Goal: Information Seeking & Learning: Learn about a topic

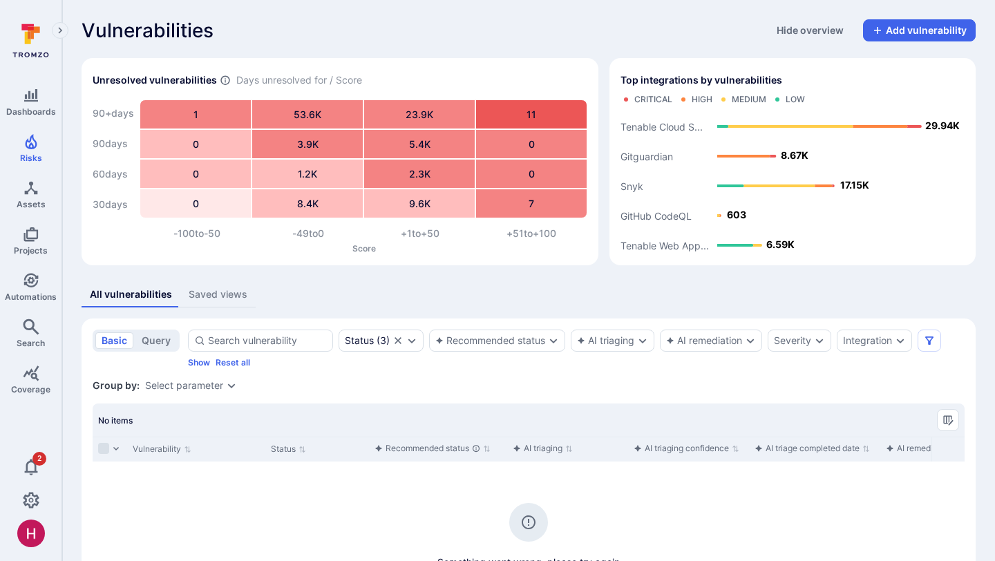
click at [240, 297] on div "Saved views" at bounding box center [218, 295] width 59 height 14
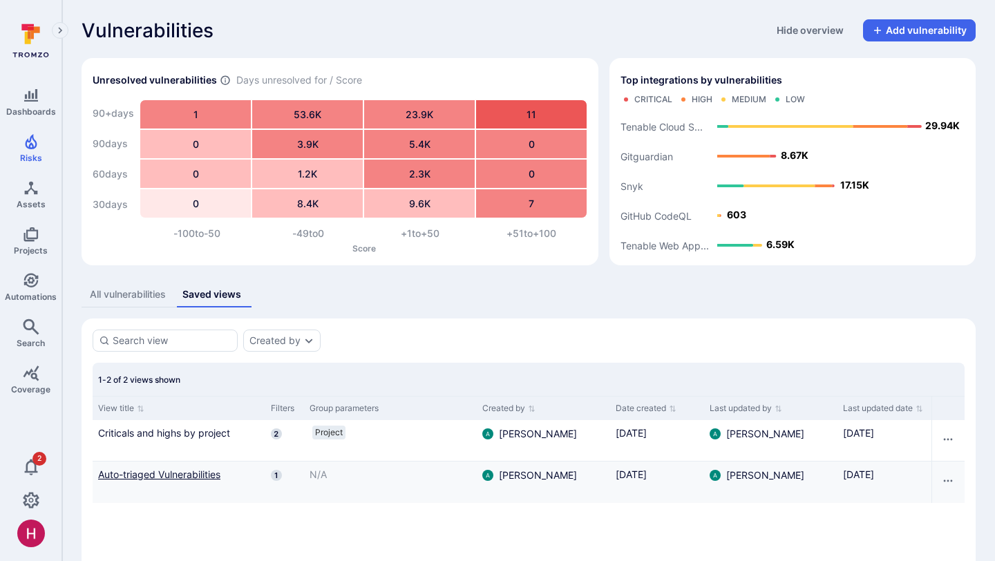
click at [187, 476] on link "Auto-triaged Vulnerabilities" at bounding box center [179, 474] width 162 height 15
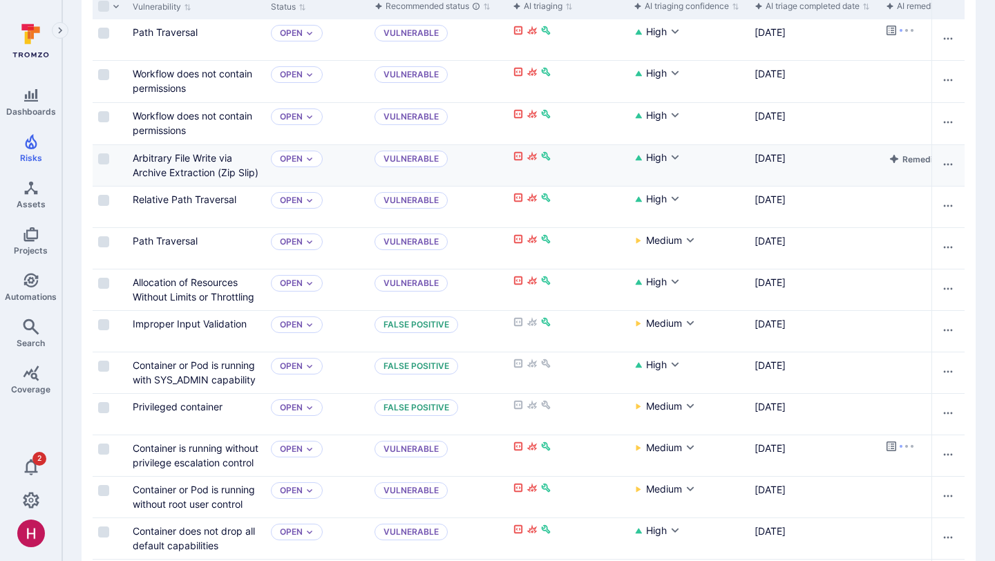
scroll to position [328, 0]
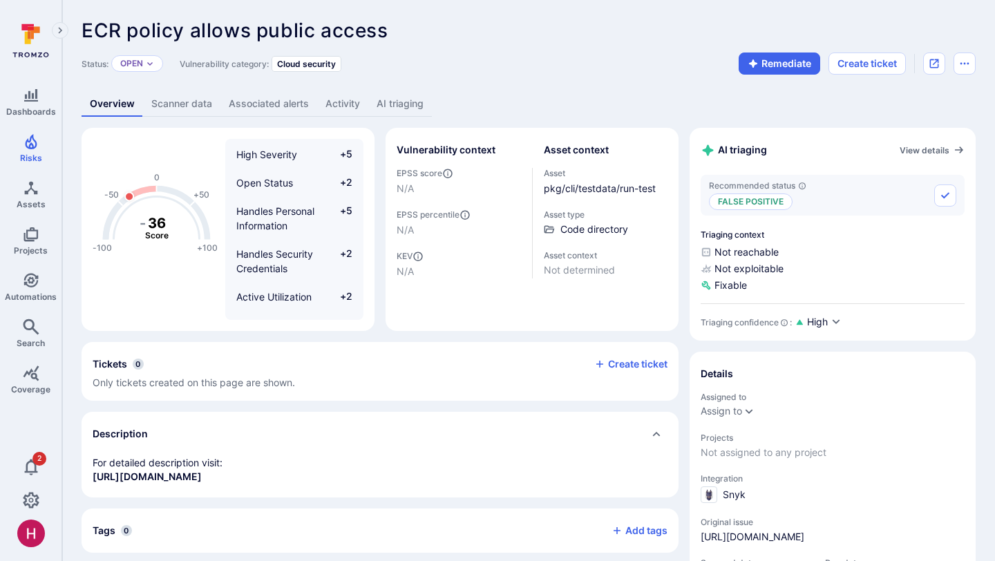
click at [570, 98] on div "Overview Scanner data Associated alerts Activity AI triaging" at bounding box center [529, 104] width 894 height 26
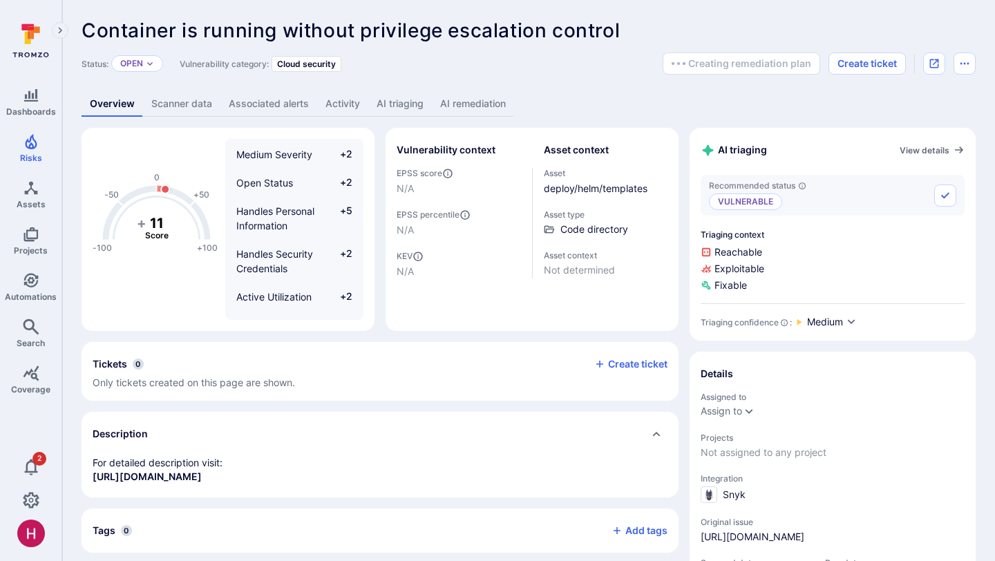
click at [482, 97] on link "AI remediation" at bounding box center [473, 104] width 82 height 26
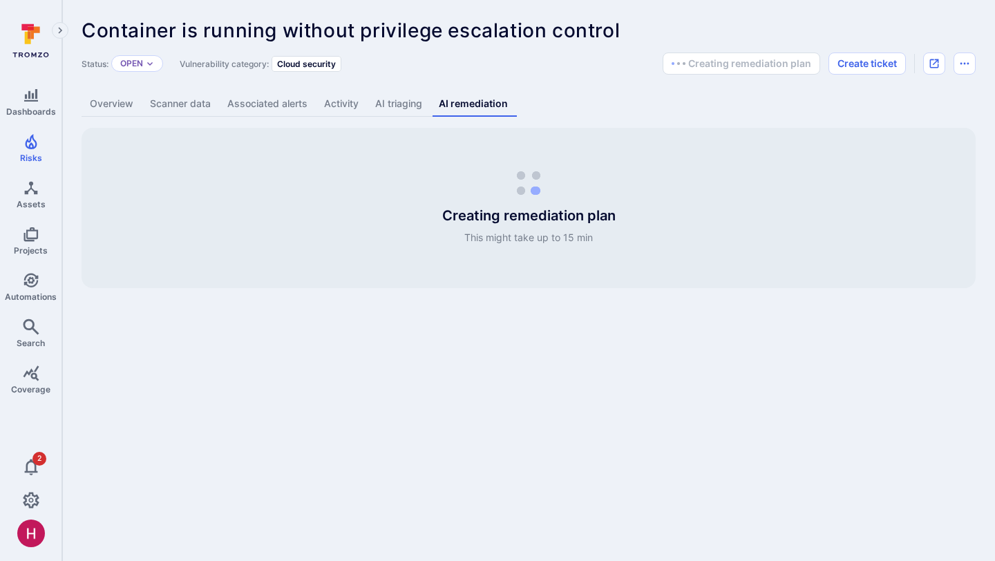
click at [380, 109] on link "AI triaging" at bounding box center [399, 104] width 64 height 26
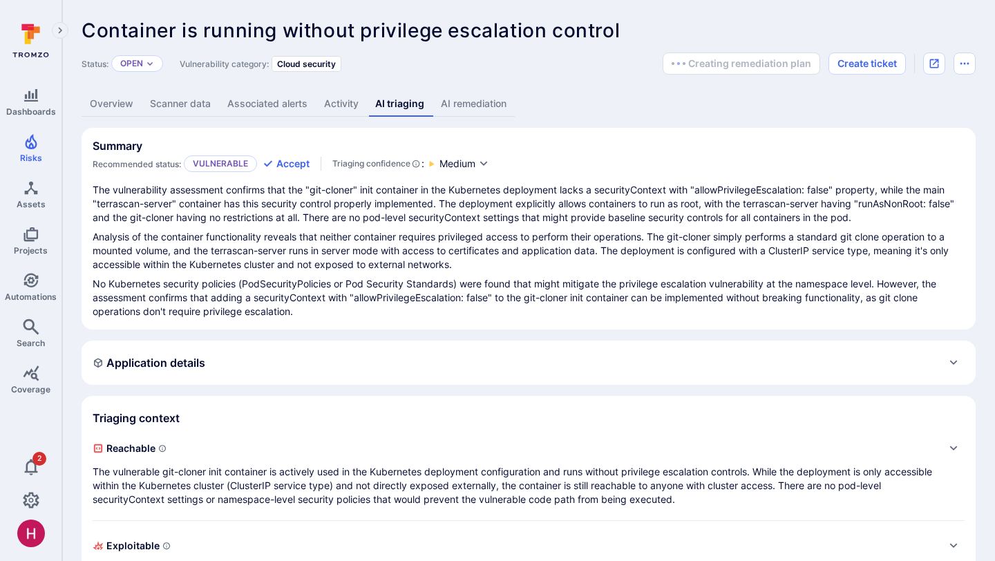
click at [115, 108] on link "Overview" at bounding box center [112, 104] width 60 height 26
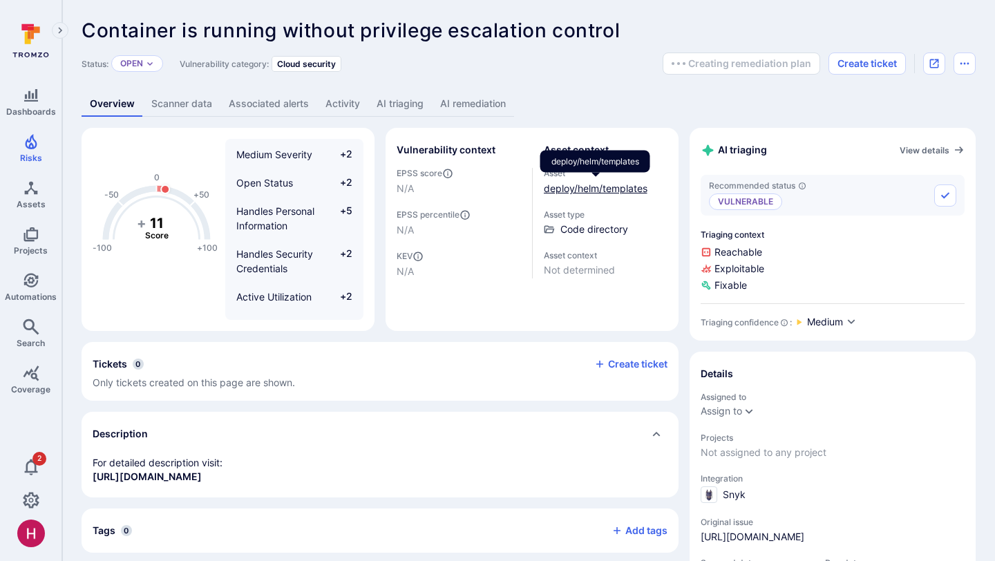
click at [588, 187] on link "deploy/helm/templates" at bounding box center [596, 188] width 104 height 12
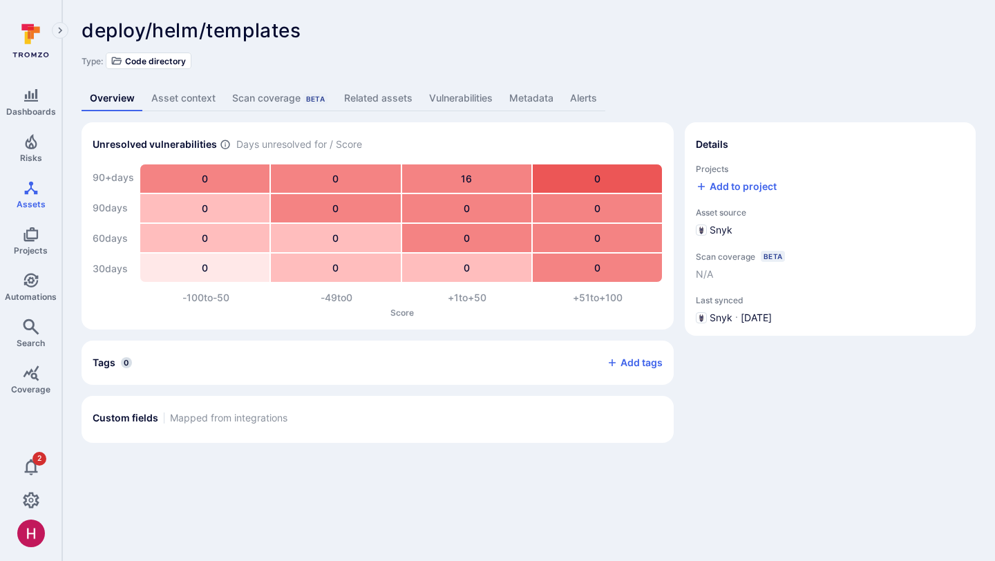
click at [380, 98] on link "Related assets" at bounding box center [378, 99] width 85 height 26
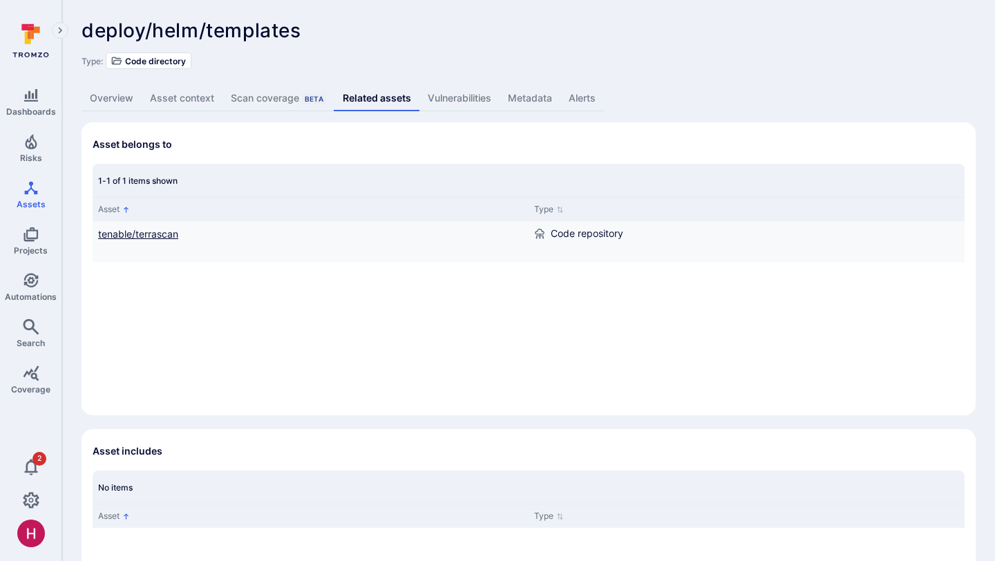
click at [167, 238] on link "tenable/terrascan" at bounding box center [138, 234] width 80 height 12
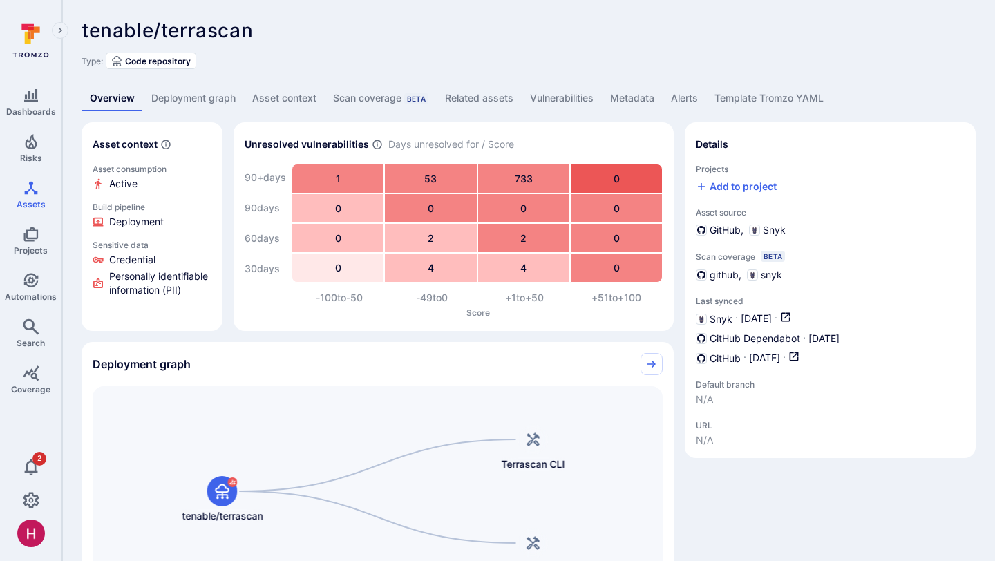
click at [226, 99] on link "Deployment graph" at bounding box center [193, 99] width 101 height 26
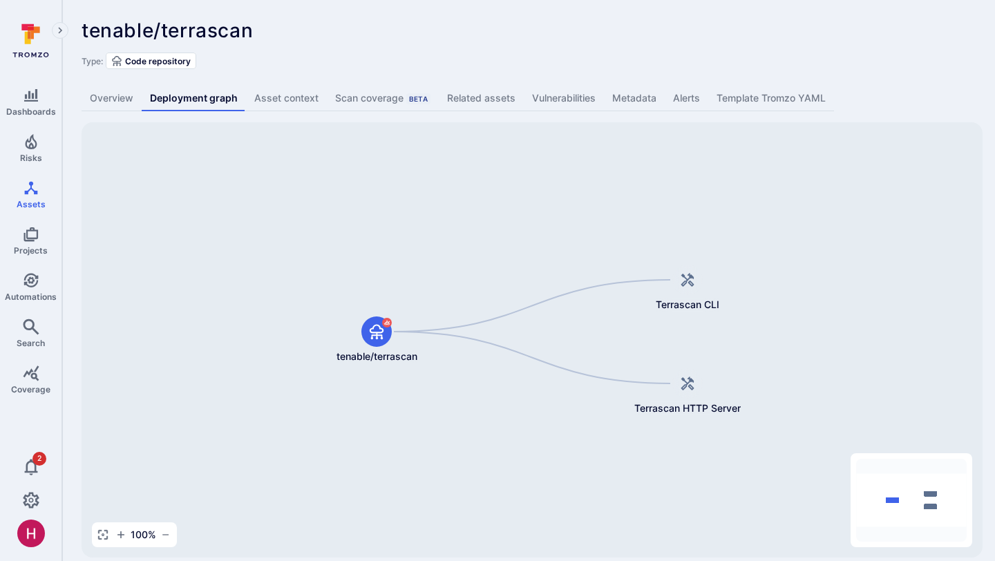
click at [563, 101] on link "Vulnerabilities" at bounding box center [564, 99] width 80 height 26
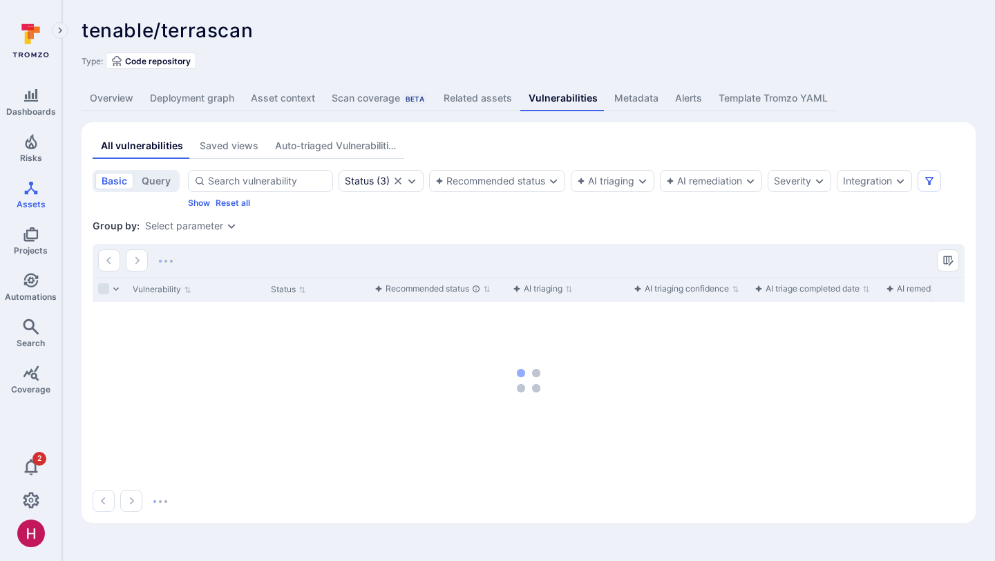
click at [305, 146] on div "Auto-triaged Vulnerabilities" at bounding box center [335, 146] width 121 height 14
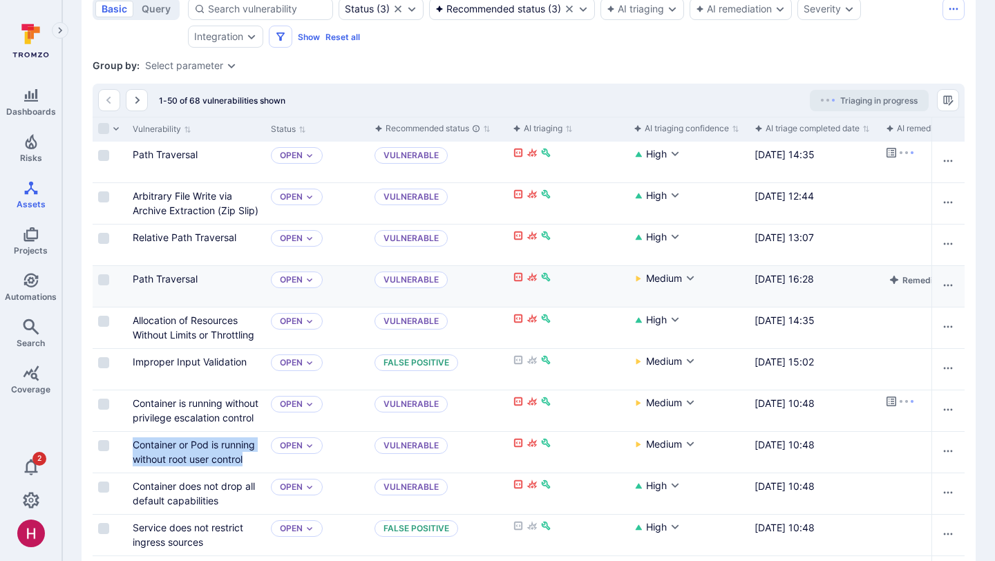
scroll to position [173, 0]
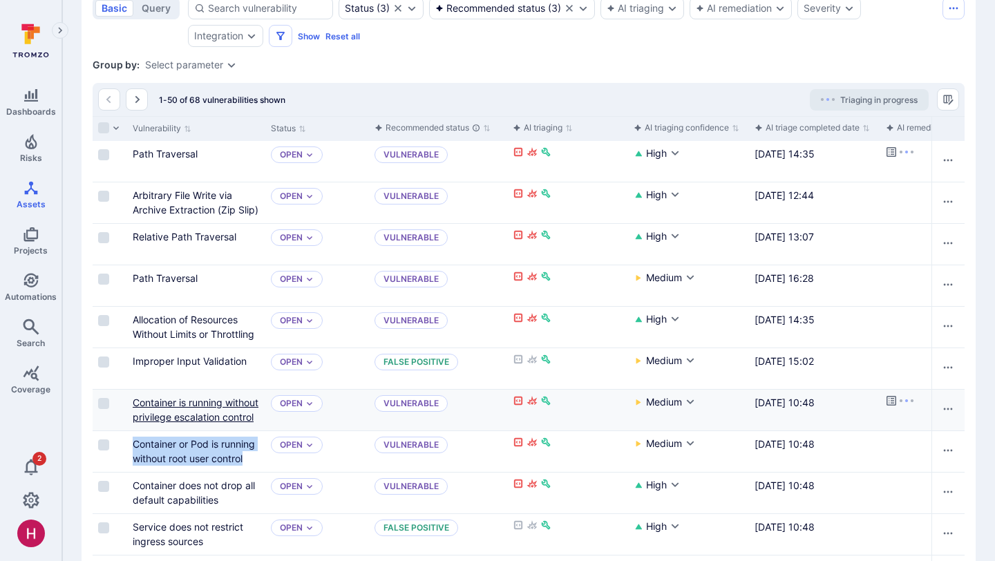
click at [222, 417] on link "Container is running without privilege escalation control" at bounding box center [196, 410] width 126 height 26
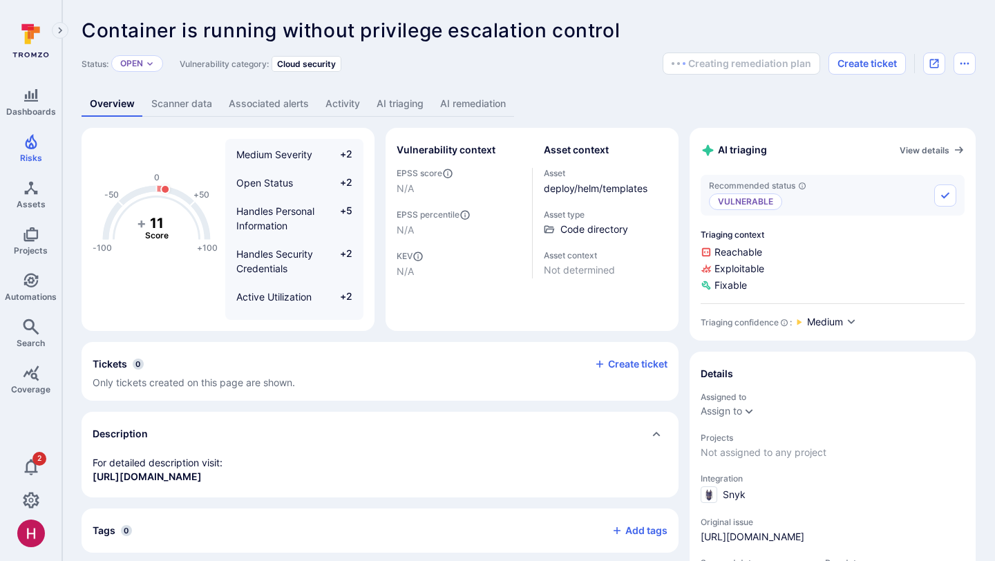
click at [491, 104] on link "AI remediation" at bounding box center [473, 104] width 82 height 26
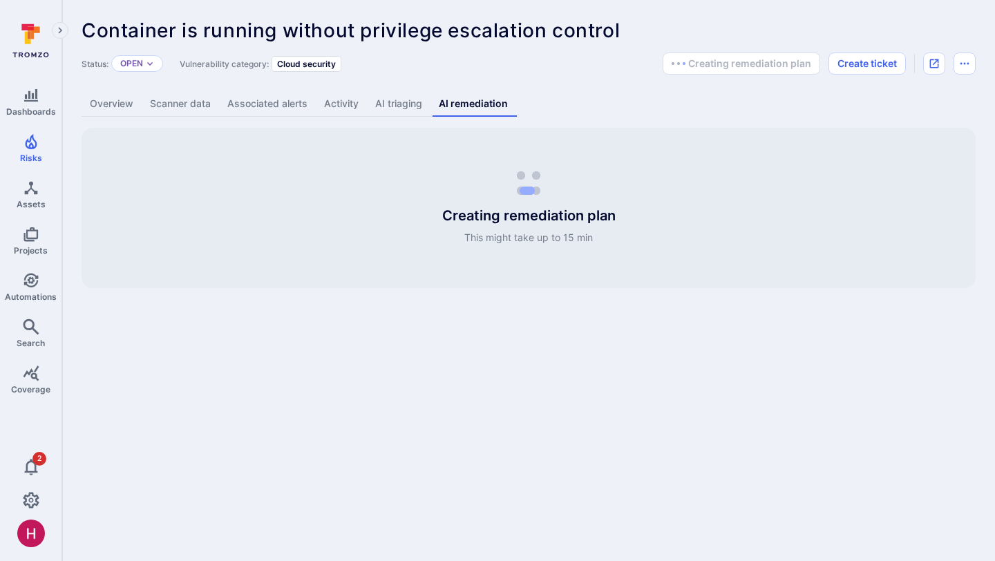
click at [119, 104] on link "Overview" at bounding box center [112, 104] width 60 height 26
click at [400, 109] on link "AI triaging" at bounding box center [399, 104] width 64 height 26
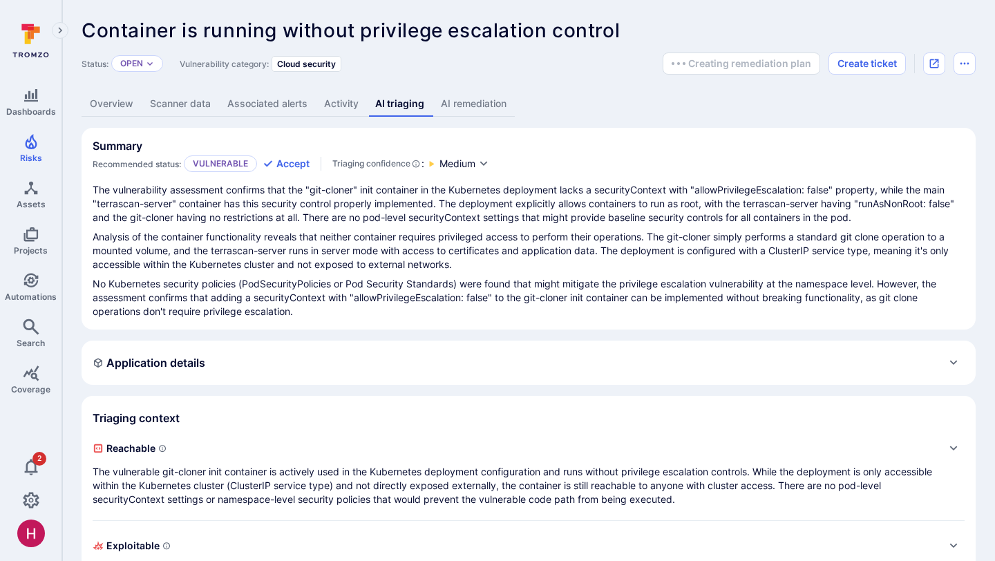
click at [520, 234] on p "Analysis of the container functionality reveals that neither container requires…" at bounding box center [529, 250] width 872 height 41
click at [113, 105] on link "Overview" at bounding box center [112, 104] width 60 height 26
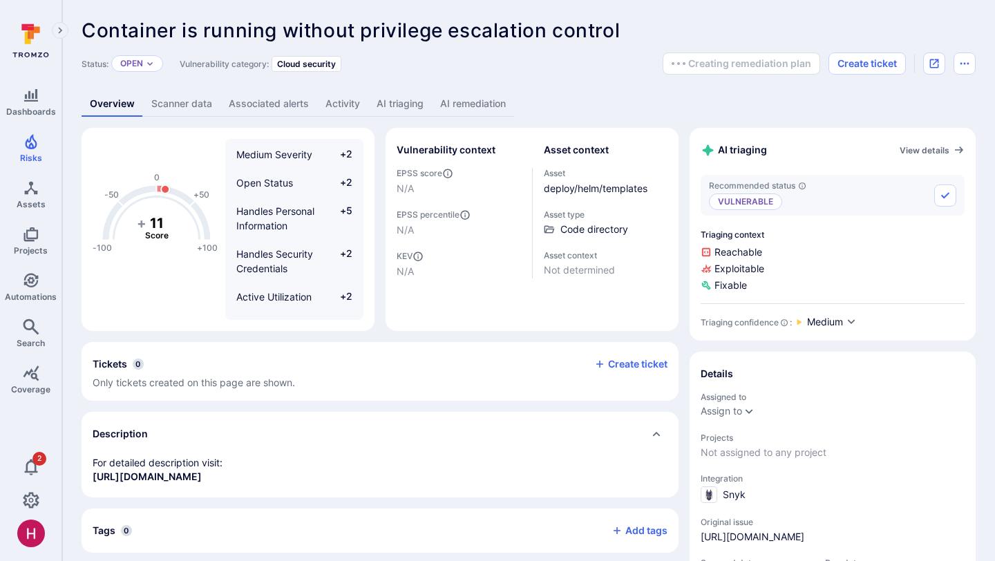
click at [395, 102] on link "AI triaging" at bounding box center [400, 104] width 64 height 26
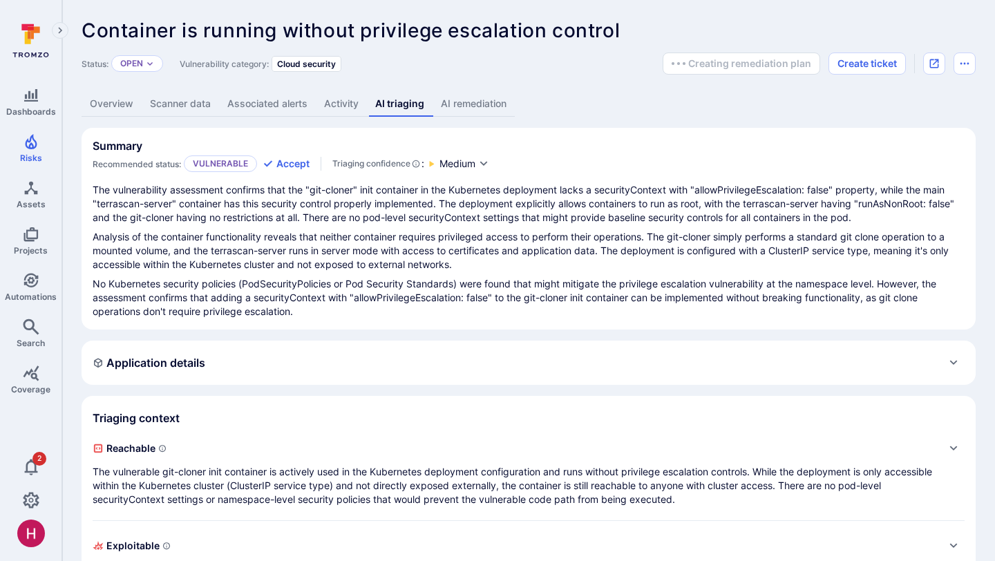
click at [491, 107] on link "AI remediation" at bounding box center [474, 104] width 82 height 26
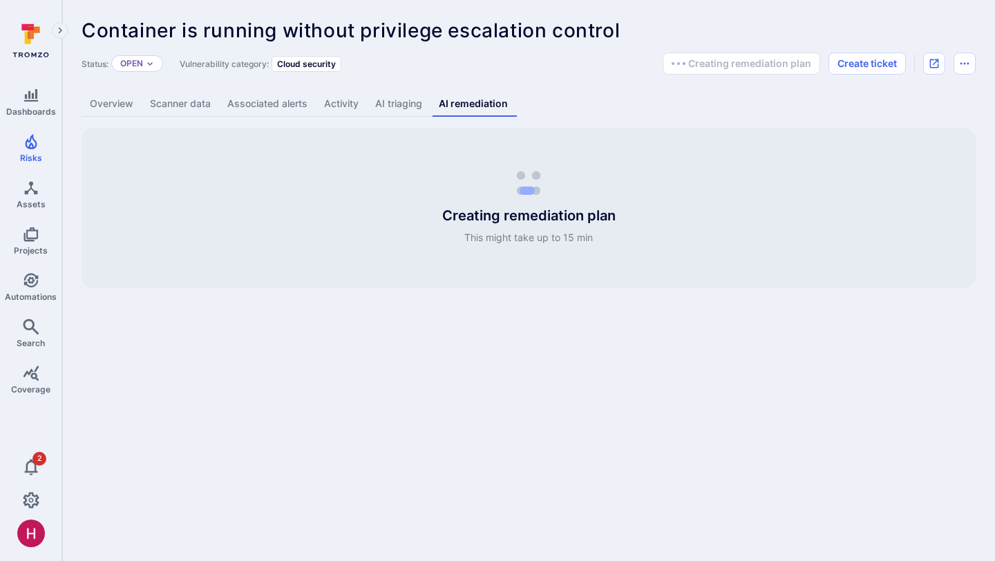
click at [382, 102] on link "AI triaging" at bounding box center [399, 104] width 64 height 26
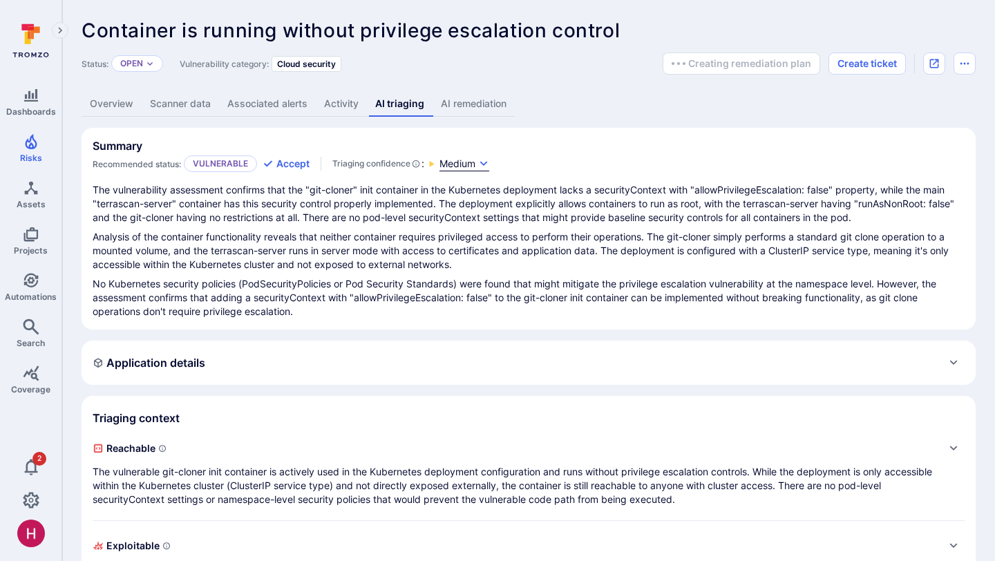
click at [474, 165] on span "Medium" at bounding box center [458, 164] width 36 height 14
click at [477, 163] on div at bounding box center [497, 280] width 995 height 561
click at [650, 229] on div "The vulnerability assessment confirms that the "git-cloner" init container in t…" at bounding box center [529, 250] width 872 height 135
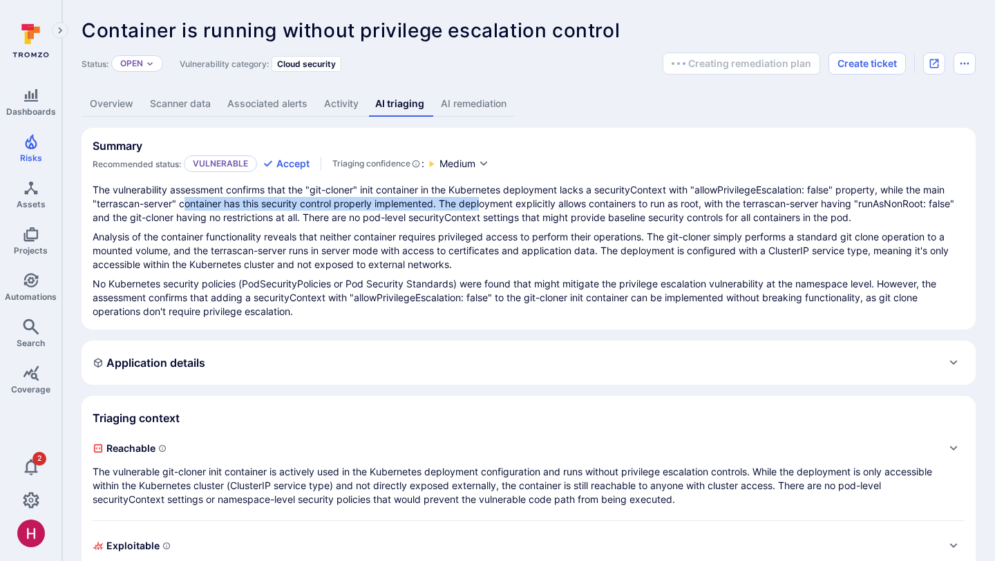
drag, startPoint x: 186, startPoint y: 203, endPoint x: 484, endPoint y: 203, distance: 297.9
click at [484, 203] on p "The vulnerability assessment confirms that the "git-cloner" init container in t…" at bounding box center [529, 203] width 872 height 41
click at [485, 203] on p "The vulnerability assessment confirms that the "git-cloner" init container in t…" at bounding box center [529, 203] width 872 height 41
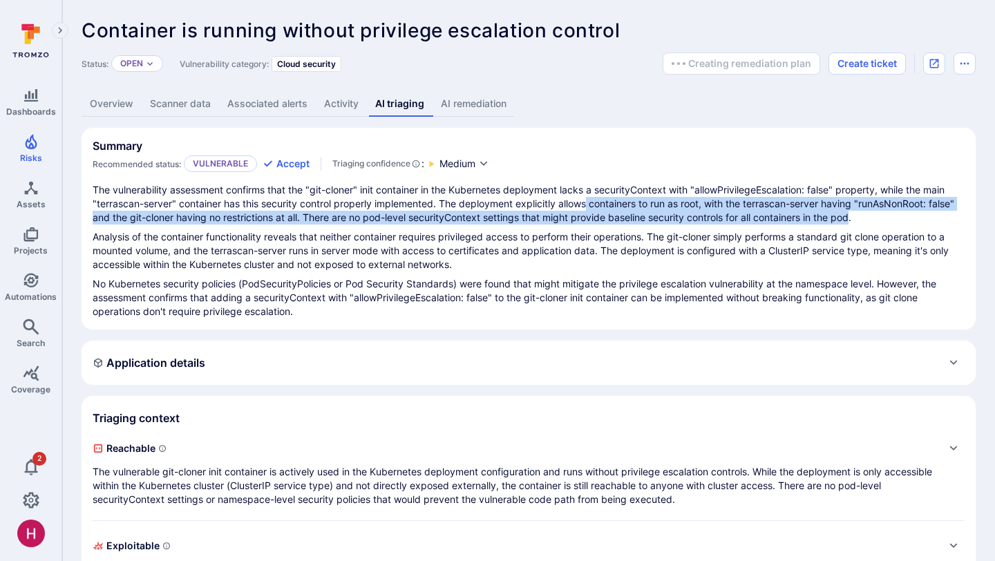
drag, startPoint x: 590, startPoint y: 203, endPoint x: 883, endPoint y: 221, distance: 293.6
click at [883, 221] on p "The vulnerability assessment confirms that the "git-cloner" init container in t…" at bounding box center [529, 203] width 872 height 41
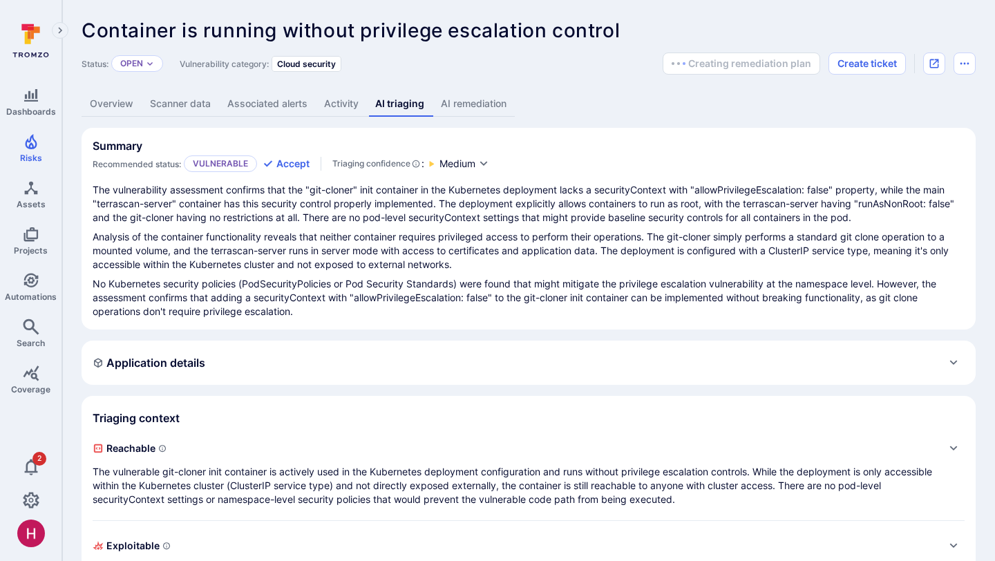
click at [801, 227] on div "The vulnerability assessment confirms that the "git-cloner" init container in t…" at bounding box center [529, 250] width 872 height 135
click at [799, 198] on p "The vulnerability assessment confirms that the "git-cloner" init container in t…" at bounding box center [529, 203] width 872 height 41
click at [799, 199] on p "The vulnerability assessment confirms that the "git-cloner" init container in t…" at bounding box center [529, 203] width 872 height 41
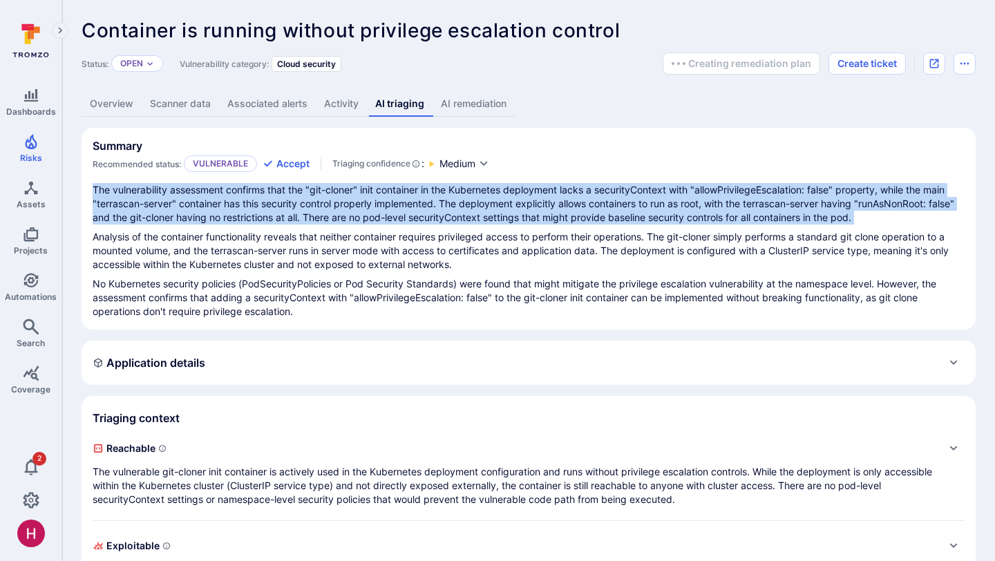
click at [799, 199] on p "The vulnerability assessment confirms that the "git-cloner" init container in t…" at bounding box center [529, 203] width 872 height 41
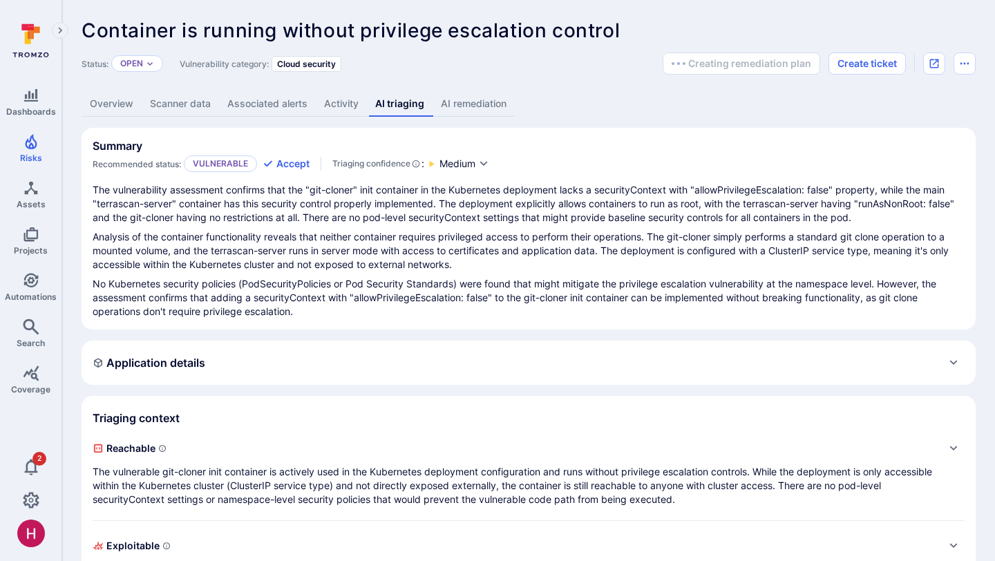
click at [472, 212] on p "The vulnerability assessment confirms that the "git-cloner" init container in t…" at bounding box center [529, 203] width 872 height 41
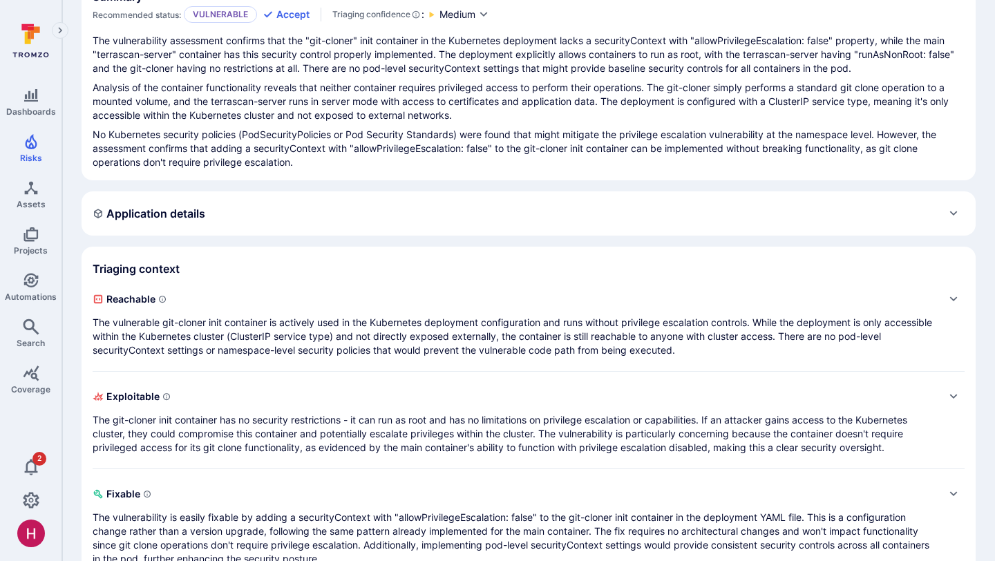
scroll to position [185, 0]
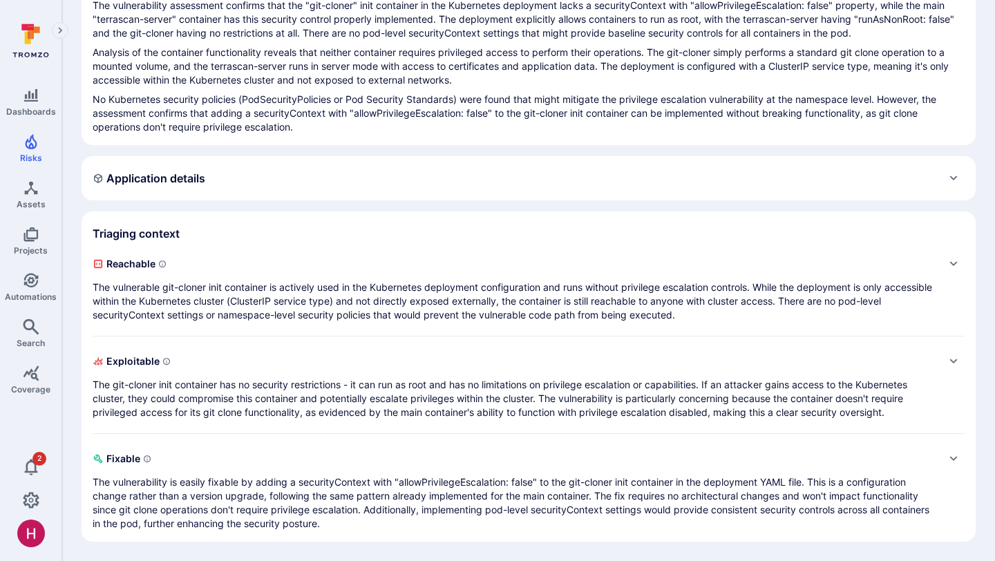
click at [541, 385] on p "The git-cloner init container has no security restrictions - it can run as root…" at bounding box center [515, 398] width 845 height 41
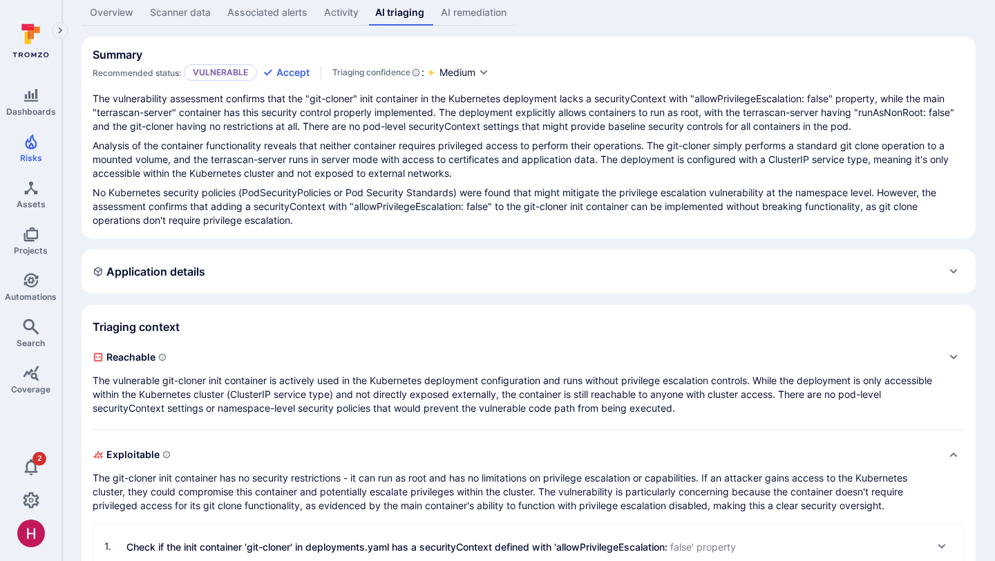
scroll to position [93, 0]
click at [547, 449] on span "Exploitable" at bounding box center [515, 453] width 845 height 22
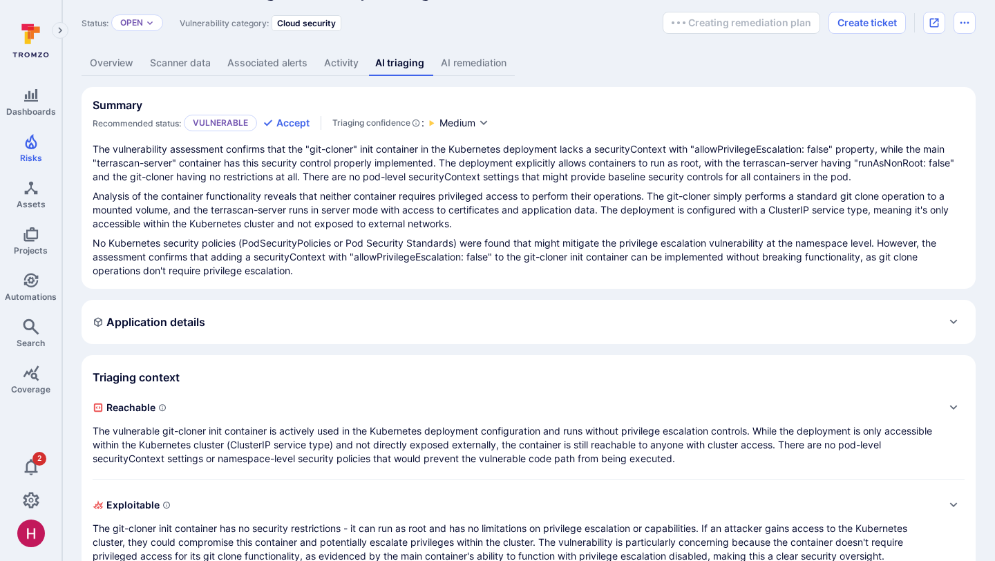
scroll to position [0, 0]
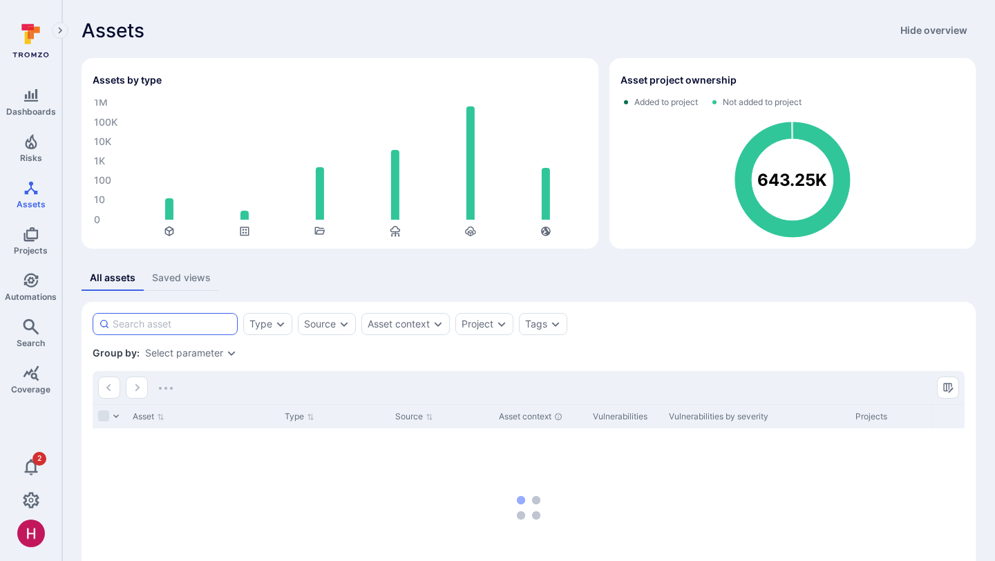
click at [164, 328] on input at bounding box center [172, 324] width 119 height 14
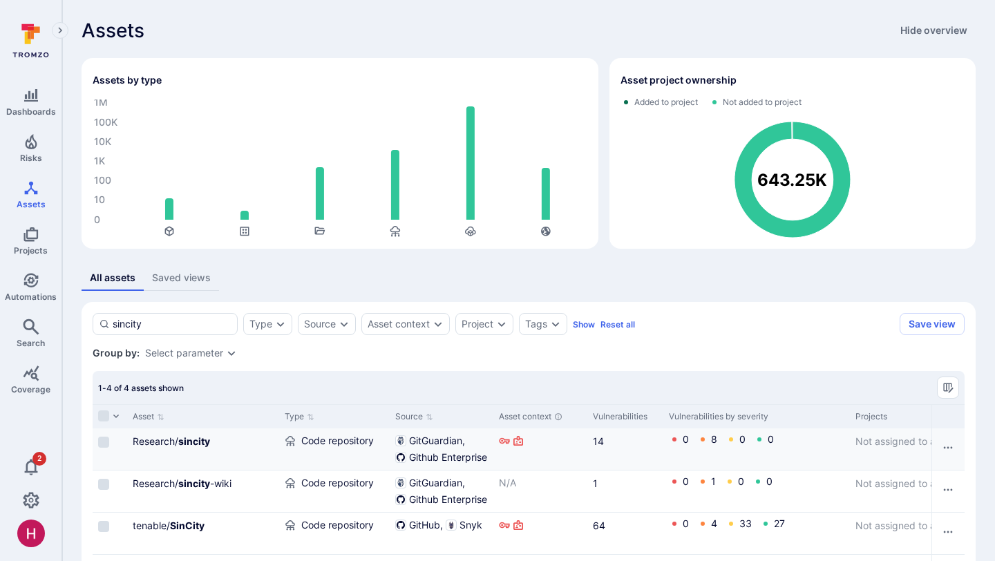
scroll to position [81, 0]
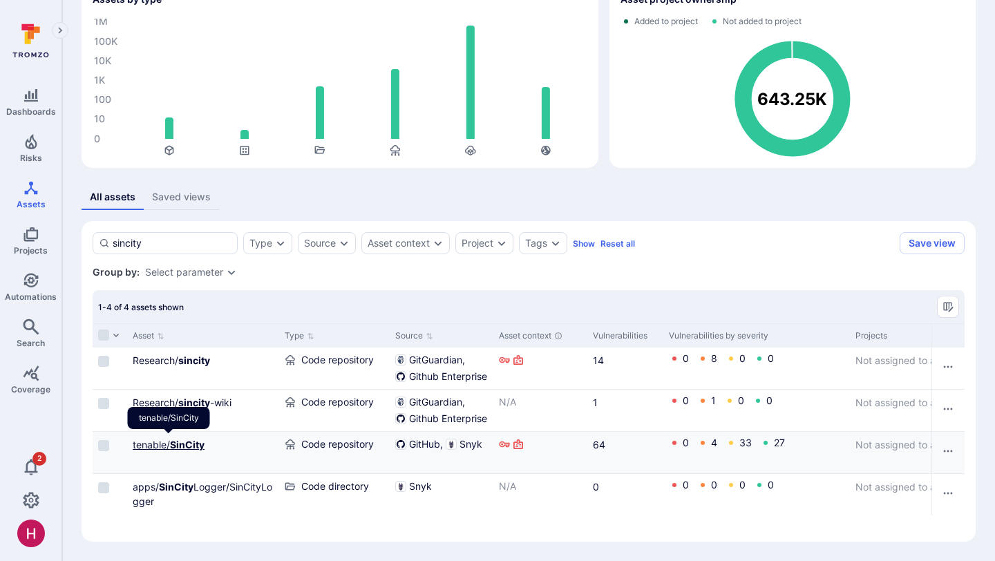
type input "sincity"
click at [169, 446] on link "tenable/ SinCity" at bounding box center [169, 445] width 72 height 12
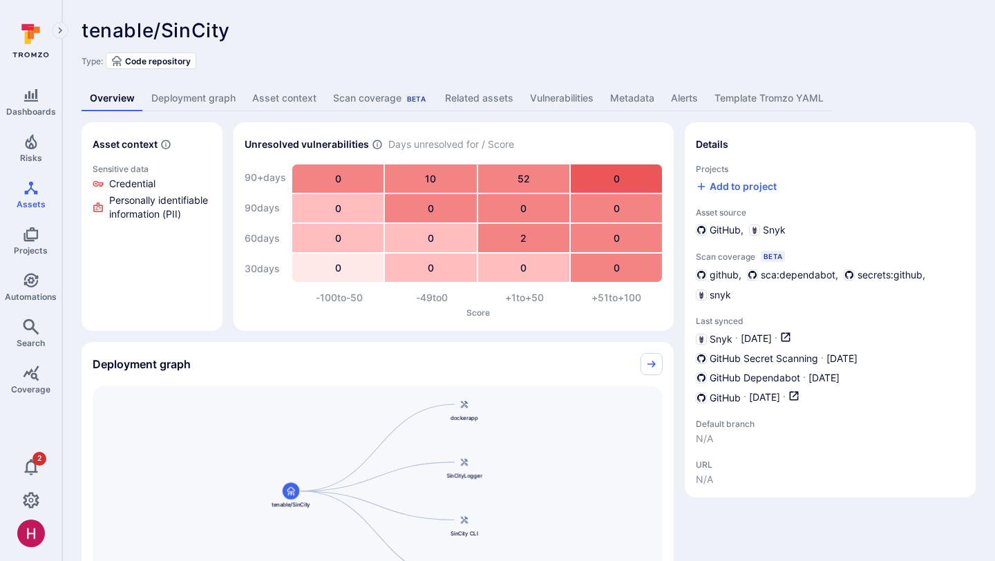
click at [216, 102] on link "Deployment graph" at bounding box center [193, 99] width 101 height 26
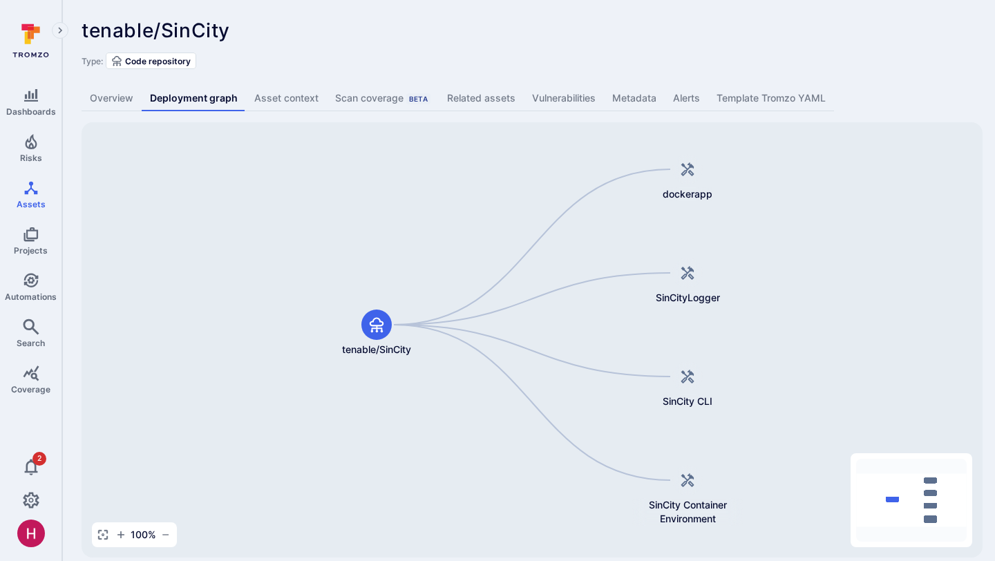
click at [549, 97] on link "Vulnerabilities" at bounding box center [564, 99] width 80 height 26
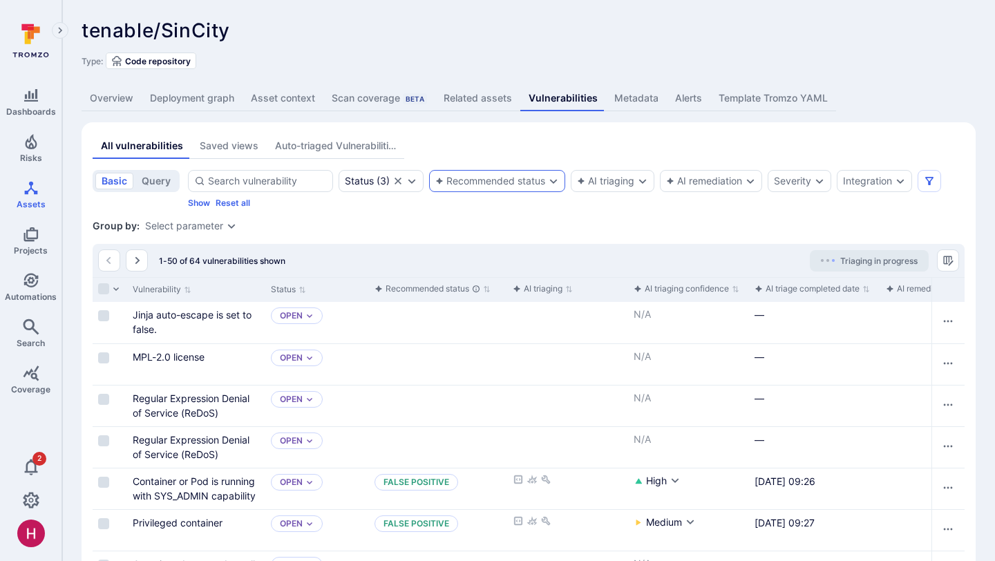
click at [473, 187] on div "Recommended status" at bounding box center [497, 181] width 136 height 22
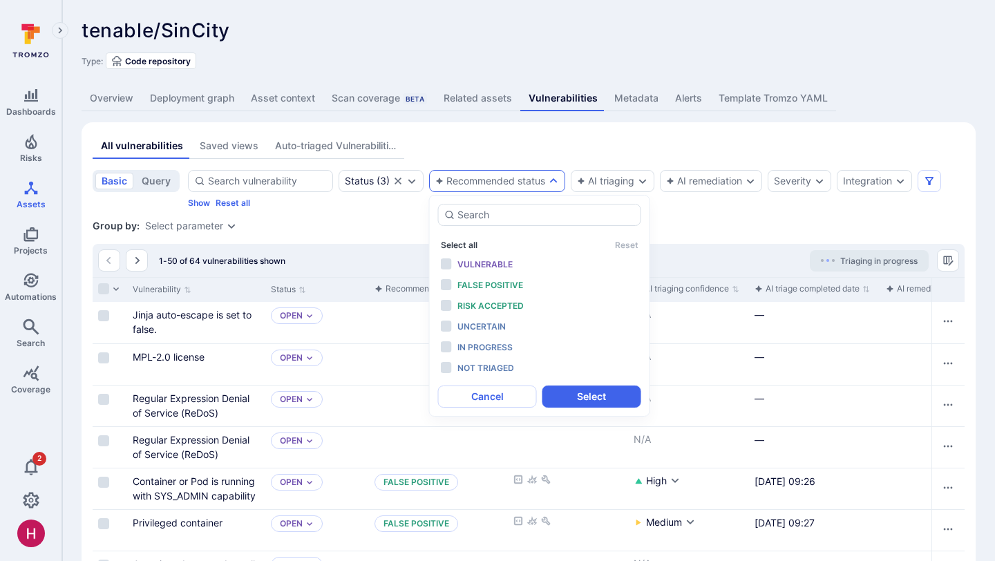
click at [463, 246] on button "Select all" at bounding box center [459, 245] width 37 height 10
click at [490, 369] on span "Not triaged" at bounding box center [486, 368] width 57 height 10
click at [499, 351] on span "In progress" at bounding box center [485, 347] width 55 height 10
click at [579, 404] on button "Select" at bounding box center [592, 397] width 99 height 22
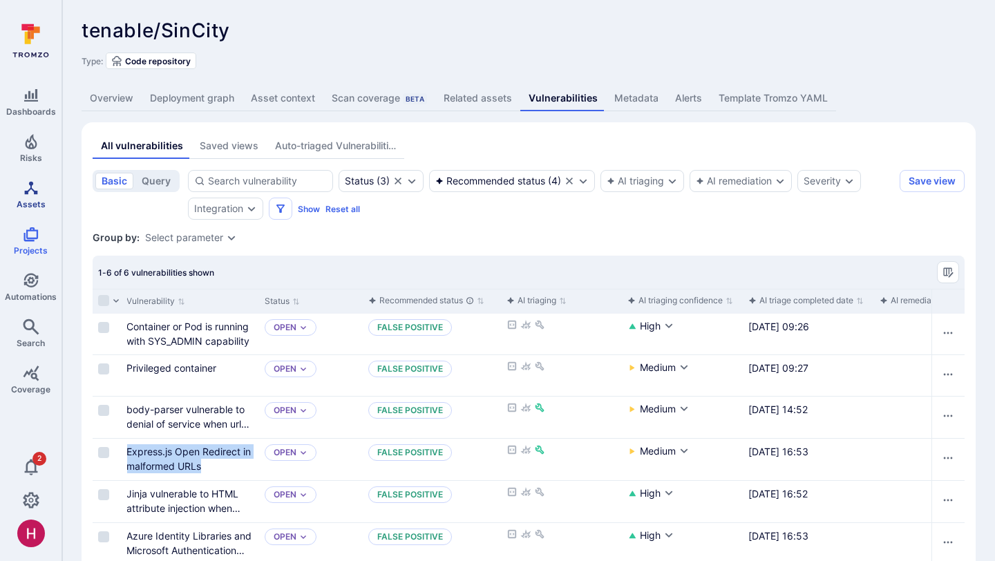
click at [28, 201] on span "Assets" at bounding box center [31, 204] width 29 height 10
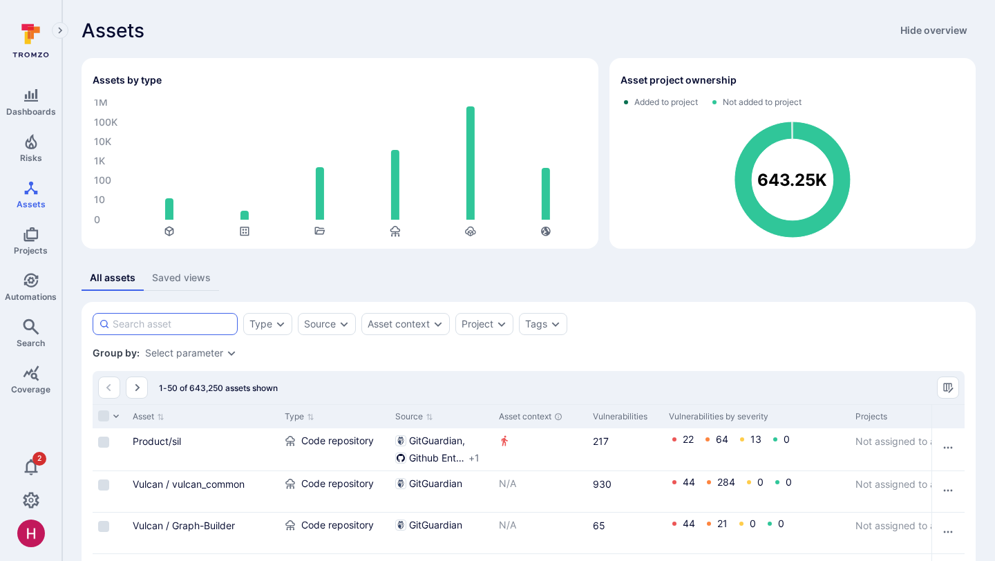
click at [142, 323] on input at bounding box center [172, 324] width 119 height 14
type input "terrascan"
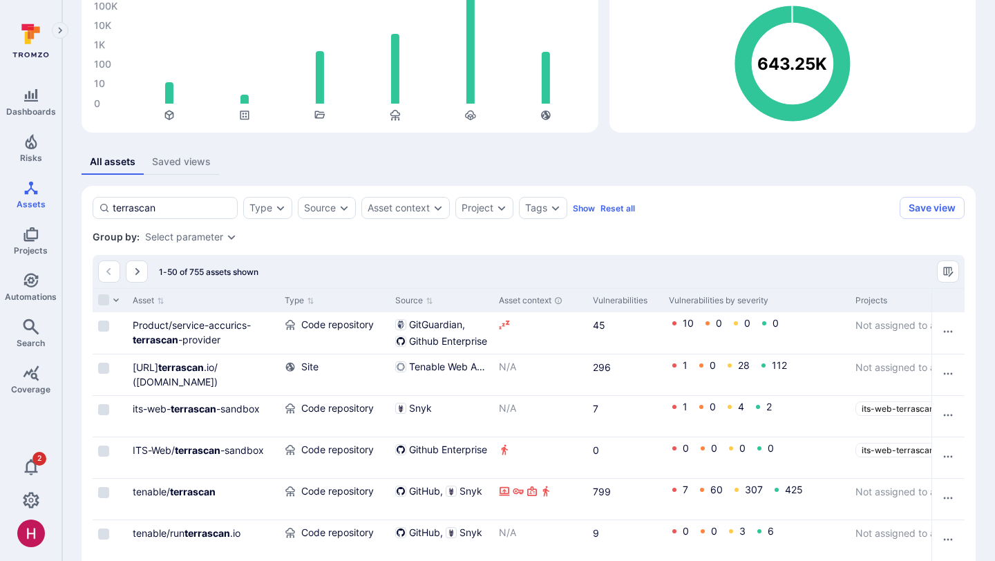
scroll to position [130, 0]
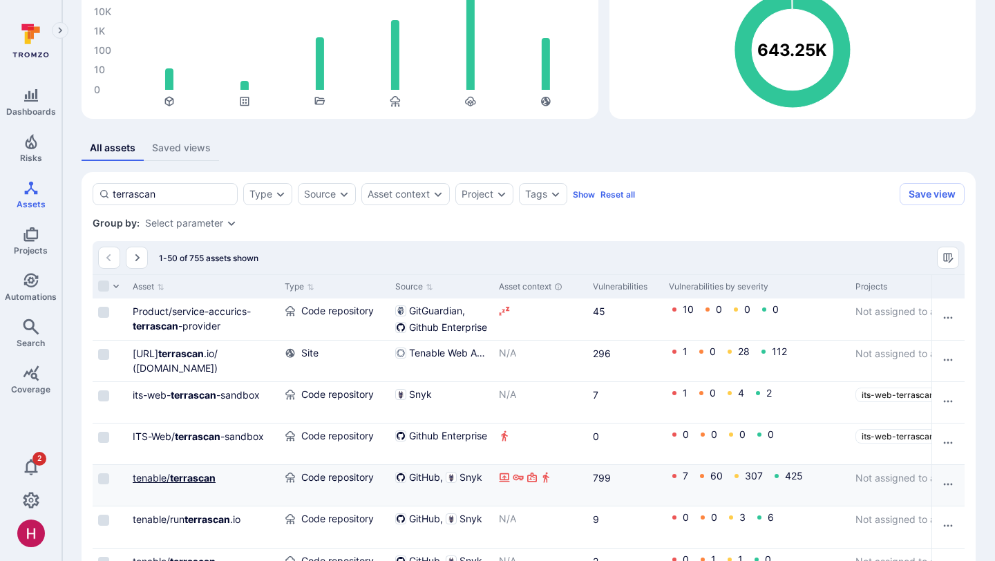
click at [203, 480] on b "terrascan" at bounding box center [193, 478] width 46 height 12
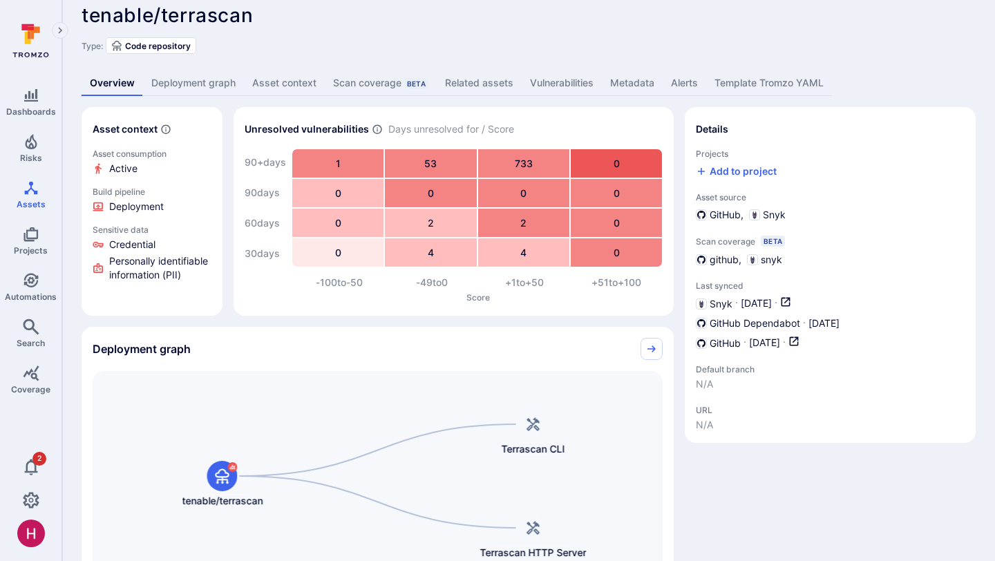
scroll to position [3, 0]
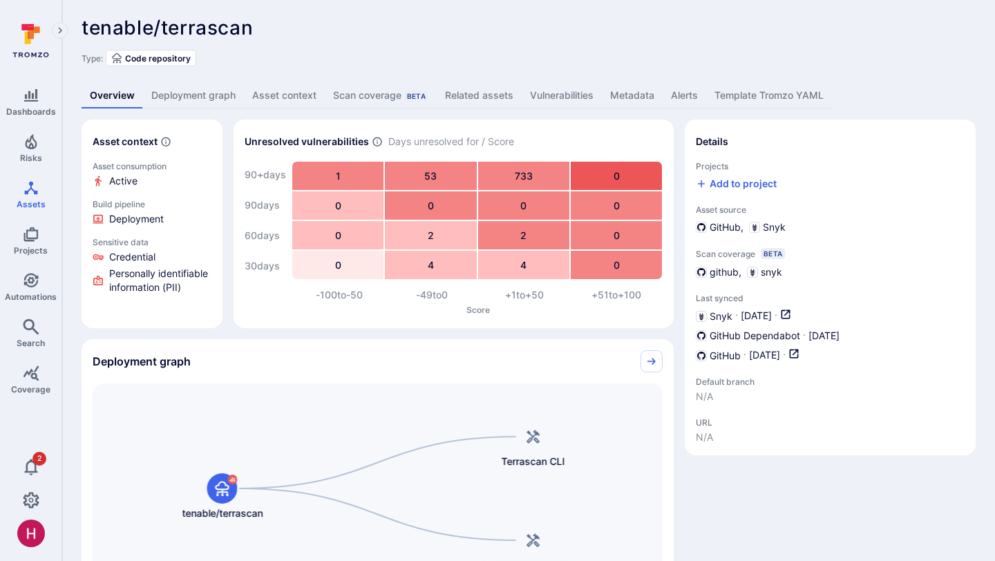
click at [211, 100] on link "Deployment graph" at bounding box center [193, 96] width 101 height 26
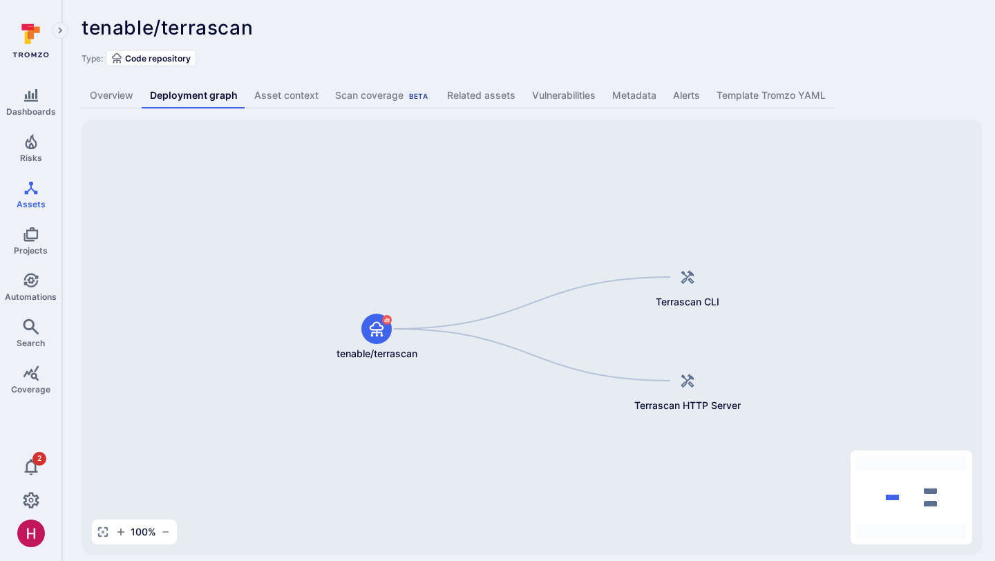
click at [110, 104] on link "Overview" at bounding box center [112, 96] width 60 height 26
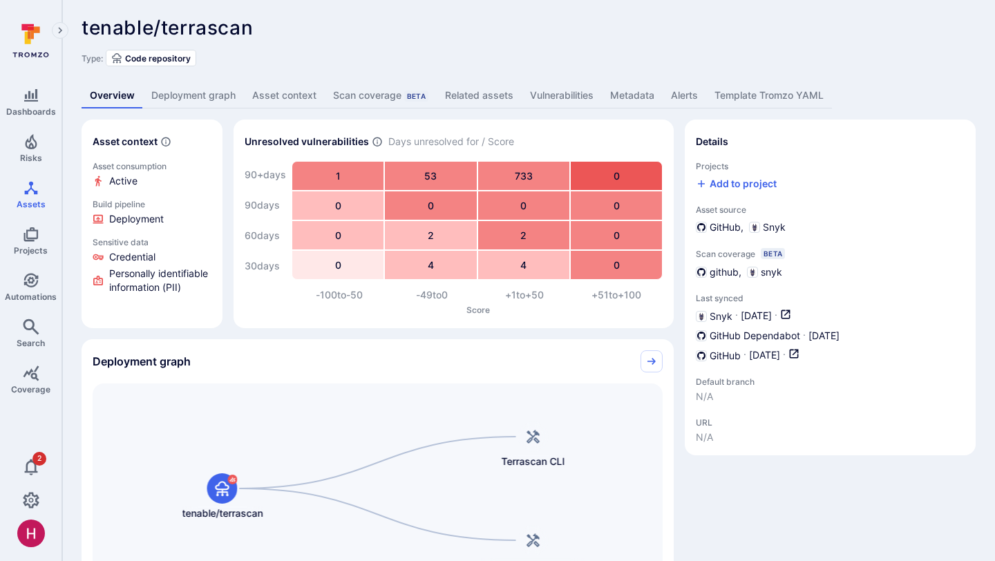
click at [588, 71] on div "tenable/terrascan ... Show more Type: Code repository Overview Deployment graph…" at bounding box center [528, 419] width 933 height 845
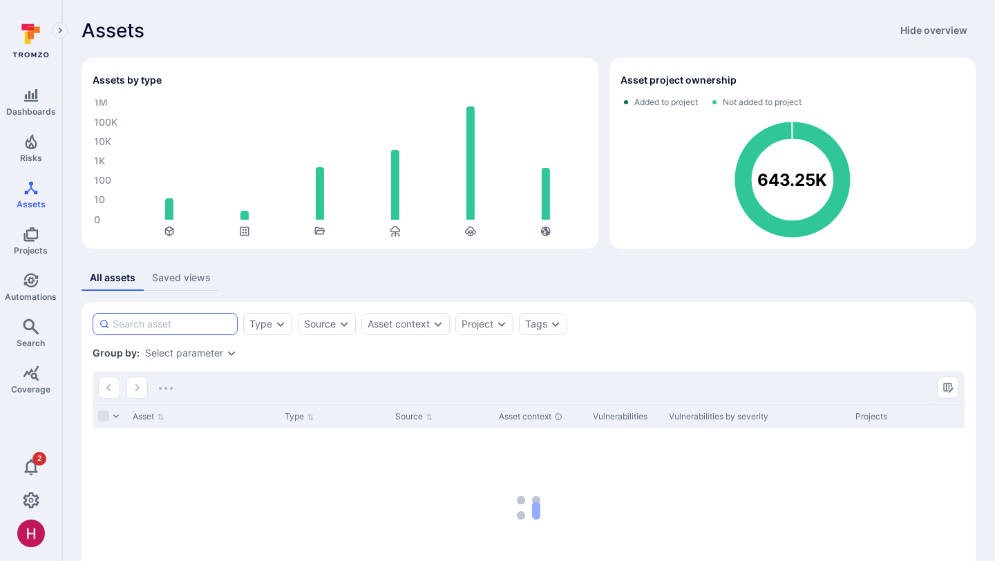
click at [128, 322] on input at bounding box center [172, 324] width 119 height 14
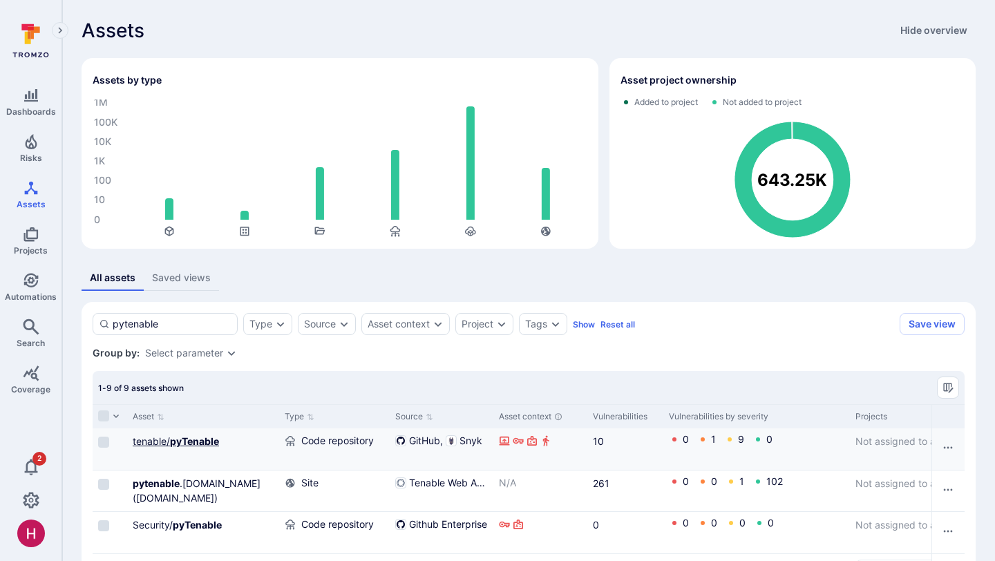
type input "pytenable"
click at [212, 439] on b "pyTenable" at bounding box center [194, 441] width 49 height 12
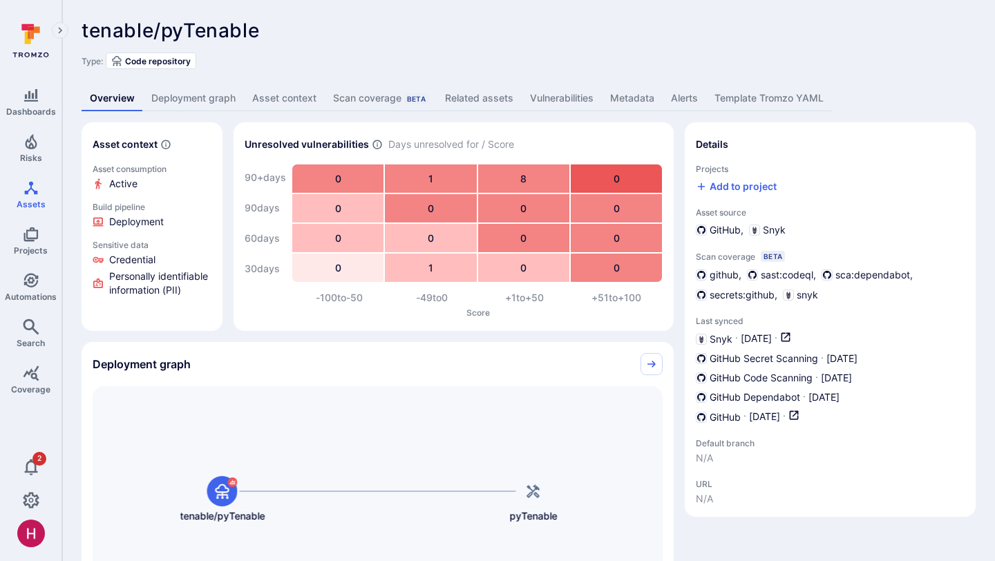
click at [192, 96] on link "Deployment graph" at bounding box center [193, 99] width 101 height 26
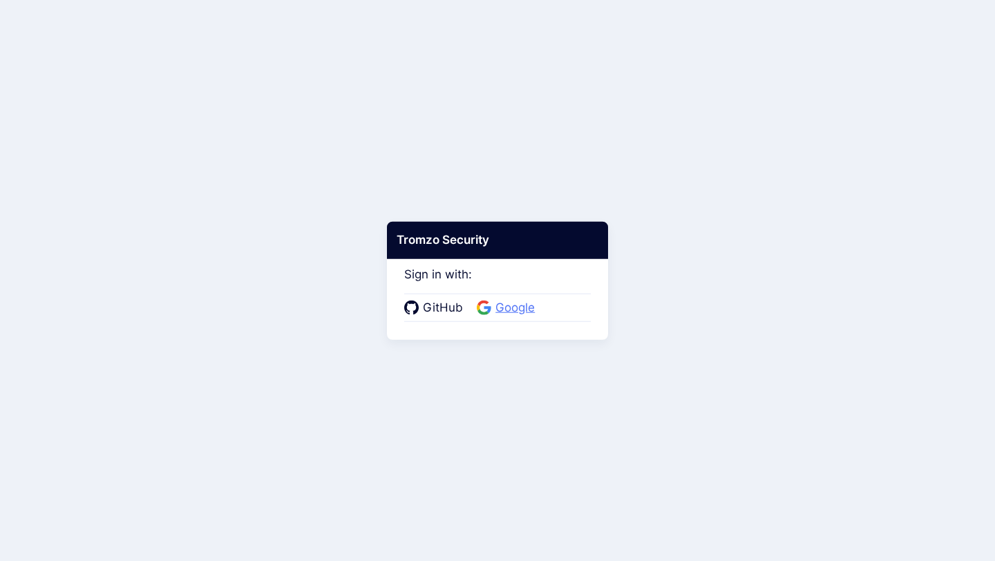
click at [519, 305] on span "Google" at bounding box center [515, 308] width 48 height 18
